Goal: Transaction & Acquisition: Purchase product/service

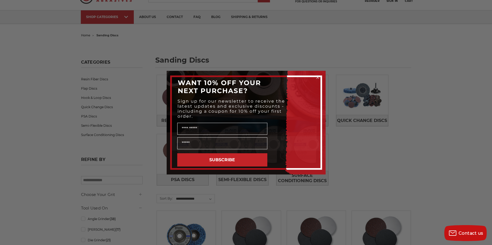
click at [318, 76] on circle "Close dialog" at bounding box center [317, 77] width 5 height 5
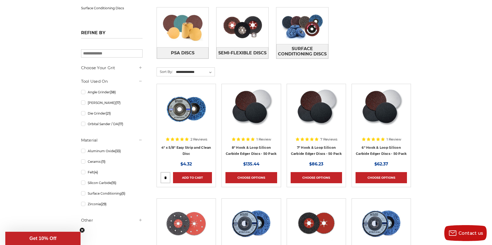
scroll to position [132, 0]
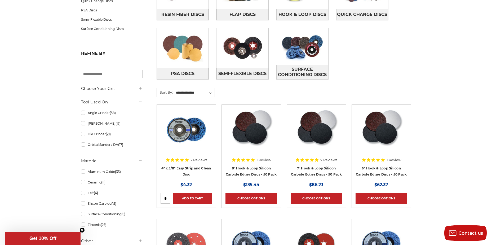
click at [178, 138] on img at bounding box center [186, 129] width 42 height 42
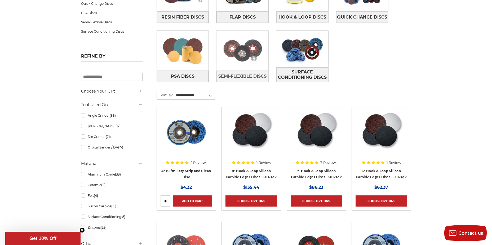
click at [242, 61] on img at bounding box center [242, 50] width 52 height 37
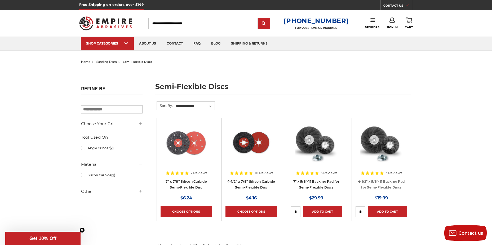
click at [378, 182] on link "4-1/2" x 5/8"-11 Backing Pad for Semi-Flexible Discs" at bounding box center [381, 184] width 47 height 10
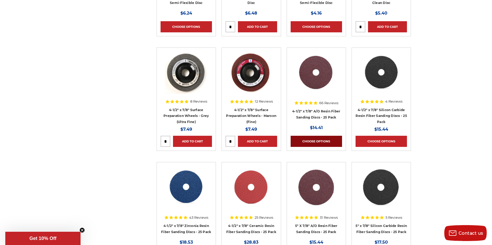
scroll to position [418, 0]
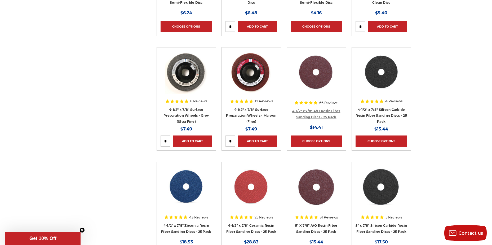
click at [312, 115] on link "4-1/2" x 7/8" A/O Resin Fiber Sanding Discs - 25 Pack" at bounding box center [316, 114] width 48 height 10
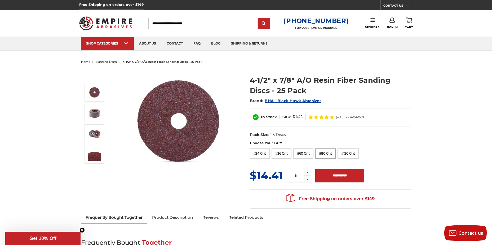
click at [327, 152] on label "#80 Grit" at bounding box center [325, 153] width 20 height 10
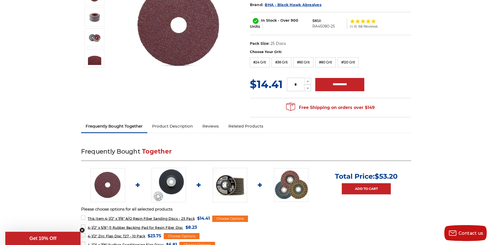
scroll to position [53, 0]
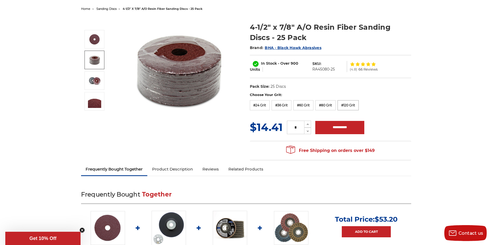
click at [348, 107] on label "#120 Grit" at bounding box center [347, 105] width 21 height 10
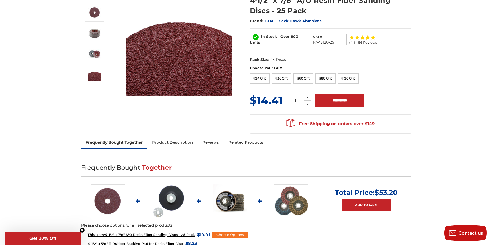
scroll to position [0, 0]
